Goal: Find specific page/section: Find specific page/section

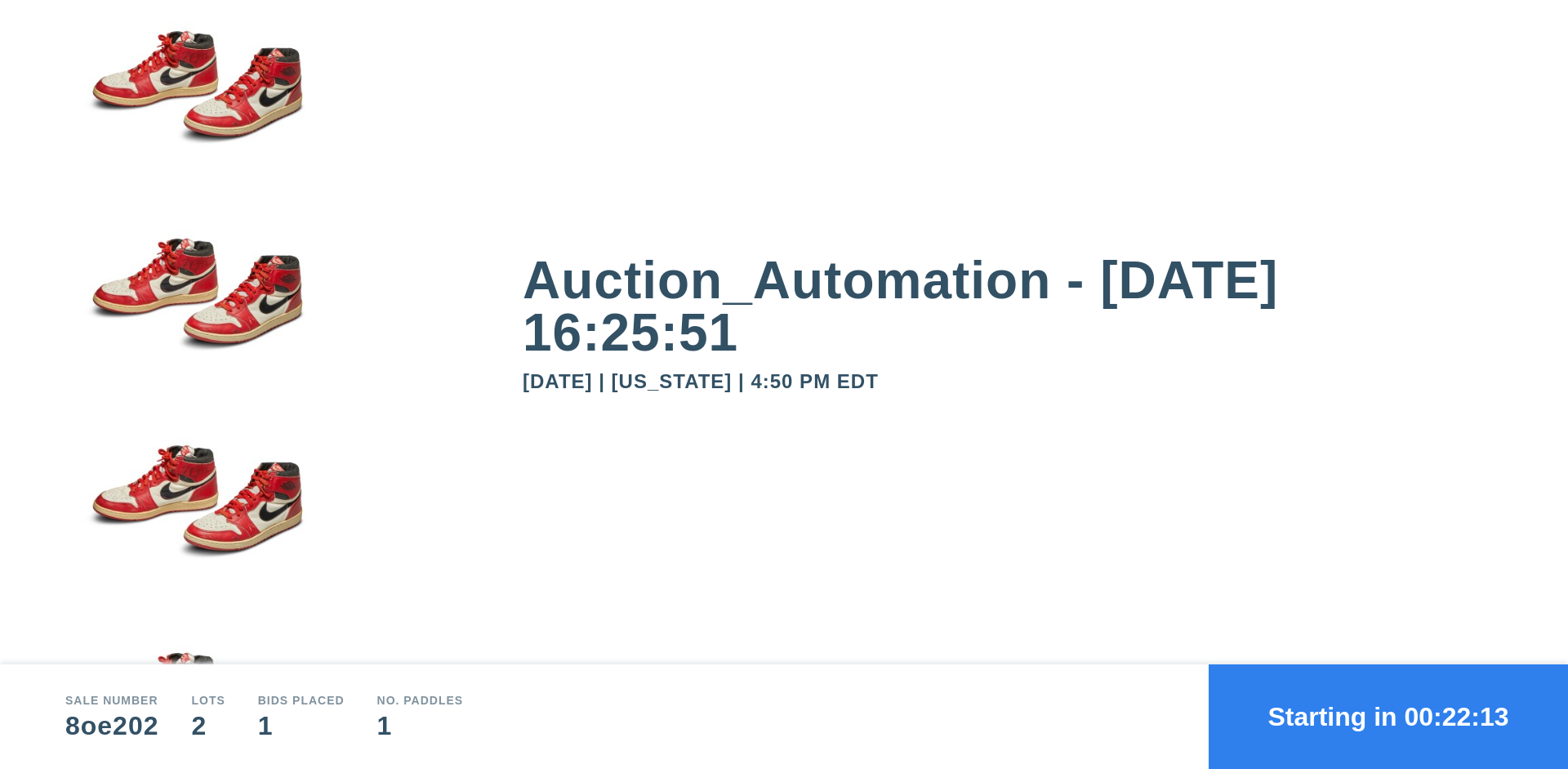
click at [1388, 717] on button "Starting in 00:22:13" at bounding box center [1388, 716] width 359 height 105
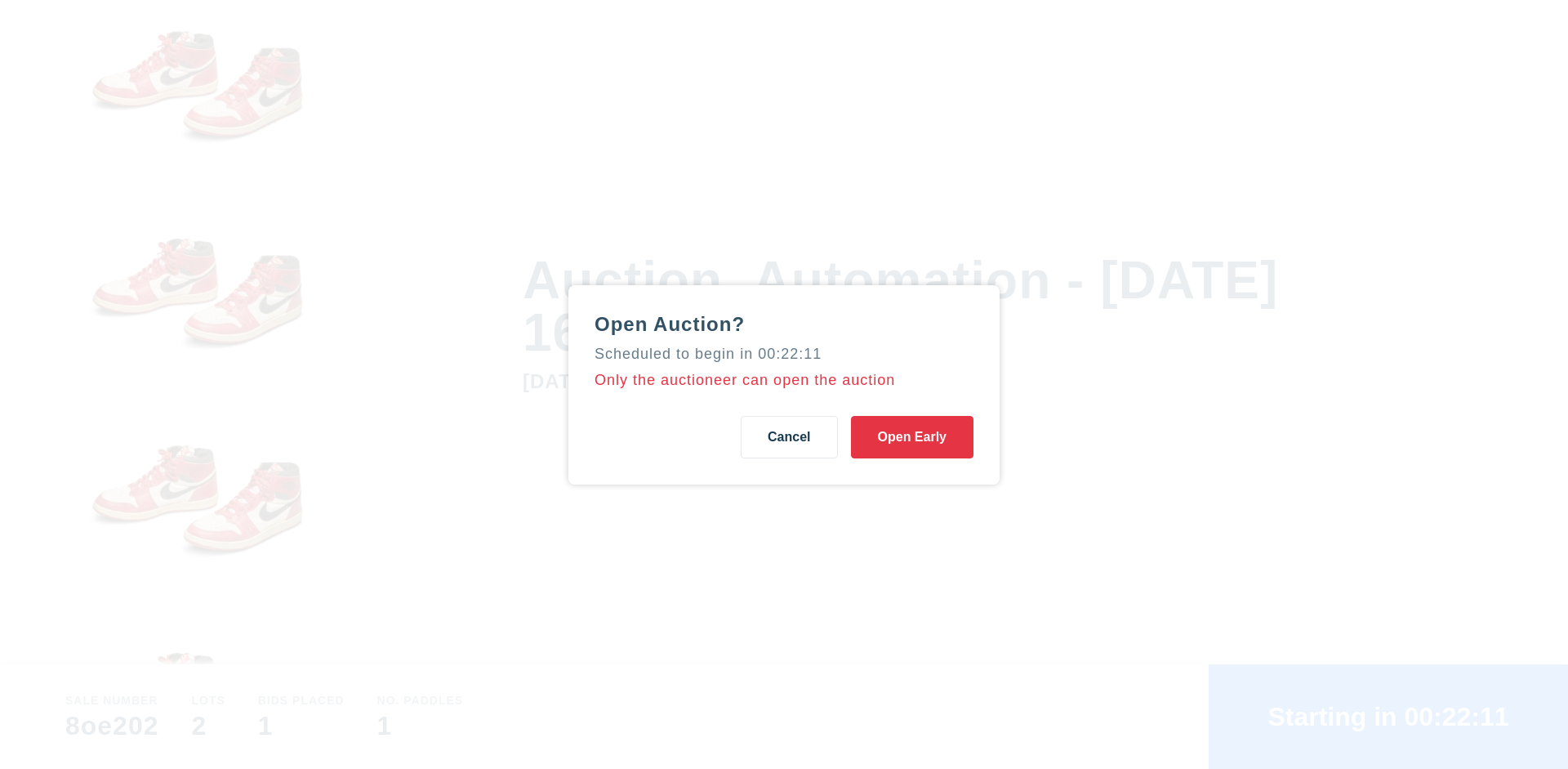
click at [912, 436] on button "Open Early" at bounding box center [912, 437] width 122 height 42
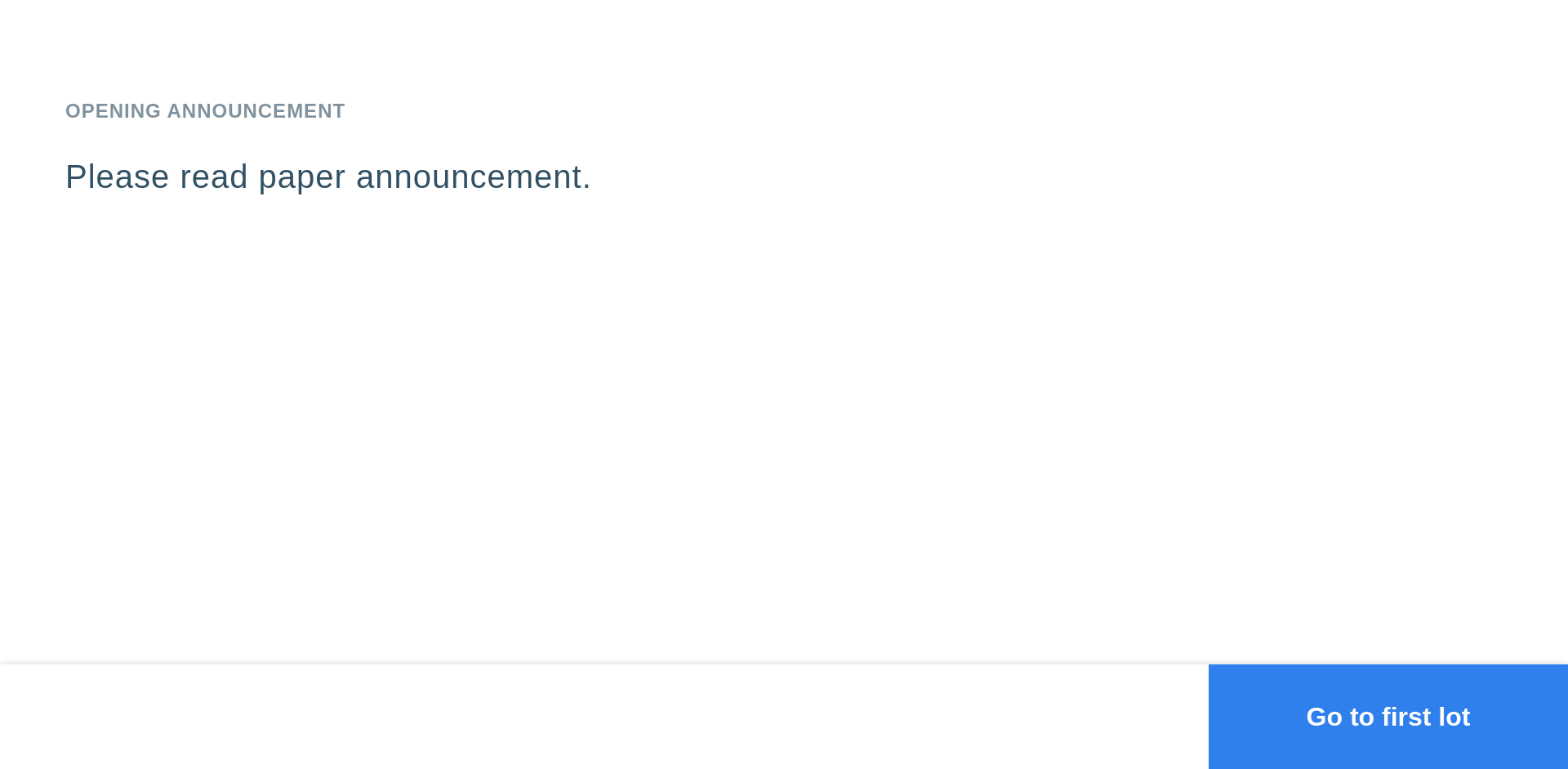
click at [1388, 717] on button "Go to first lot" at bounding box center [1388, 716] width 359 height 105
